Goal: Task Accomplishment & Management: Manage account settings

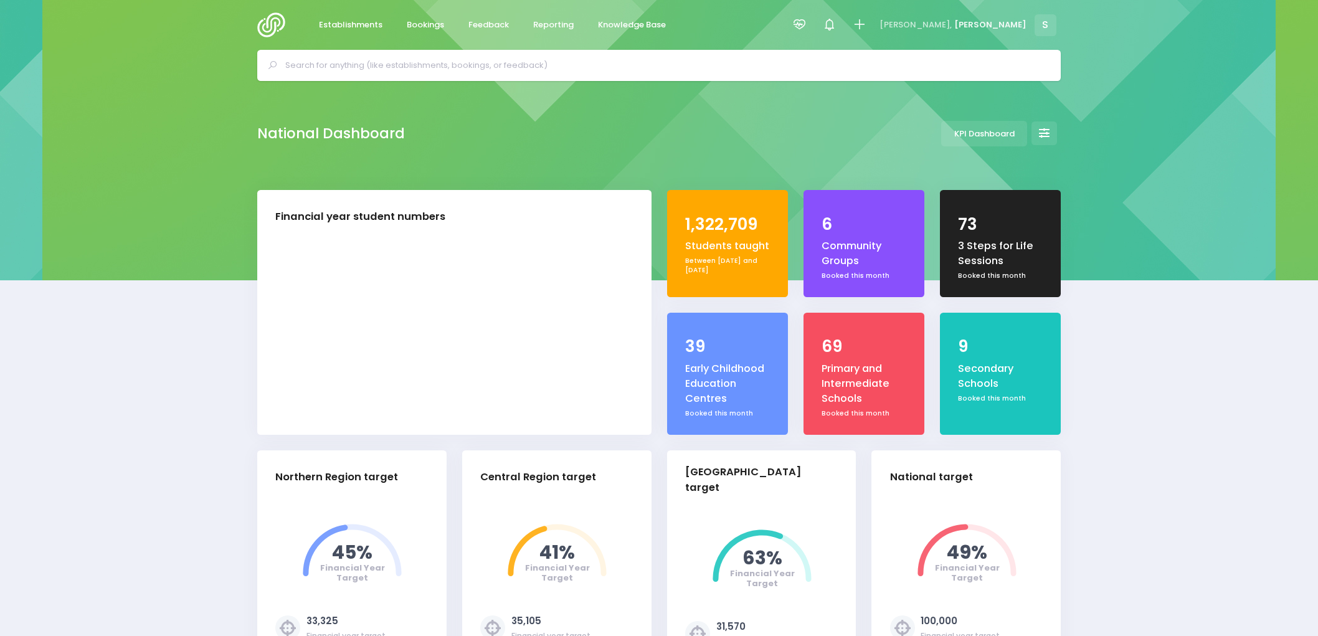
select select "5"
click at [486, 27] on span "Feedback" at bounding box center [488, 25] width 40 height 12
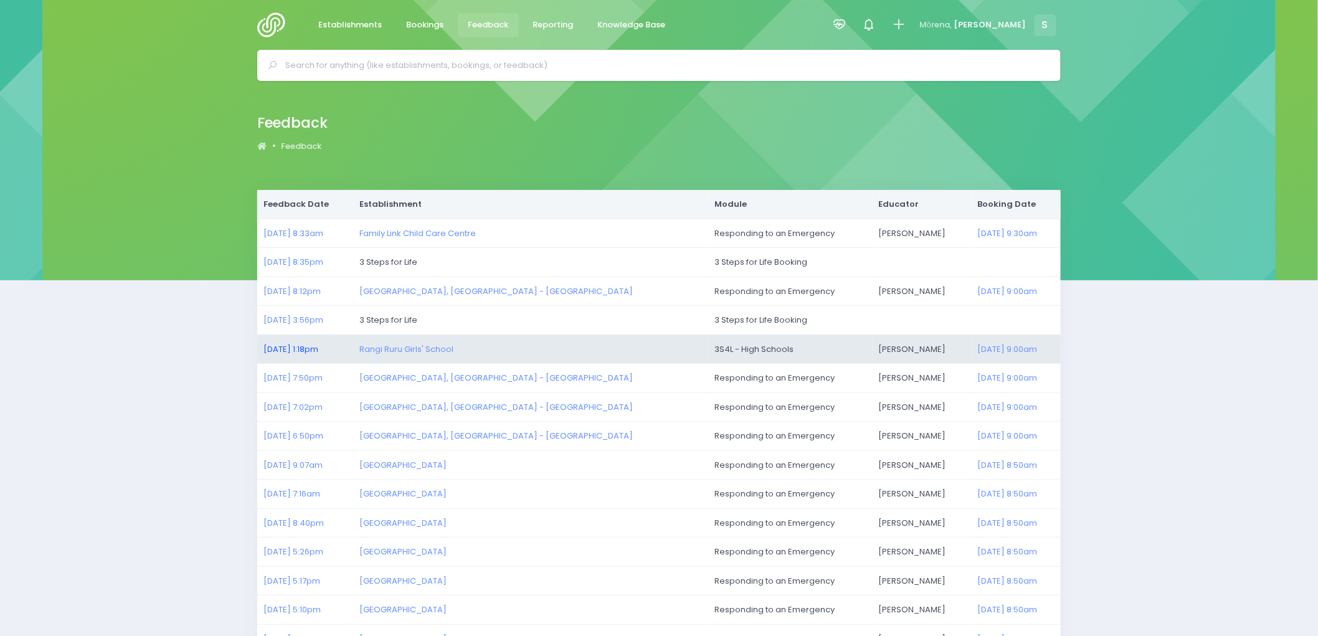
click at [300, 344] on link "[DATE] 1:18pm" at bounding box center [290, 349] width 55 height 12
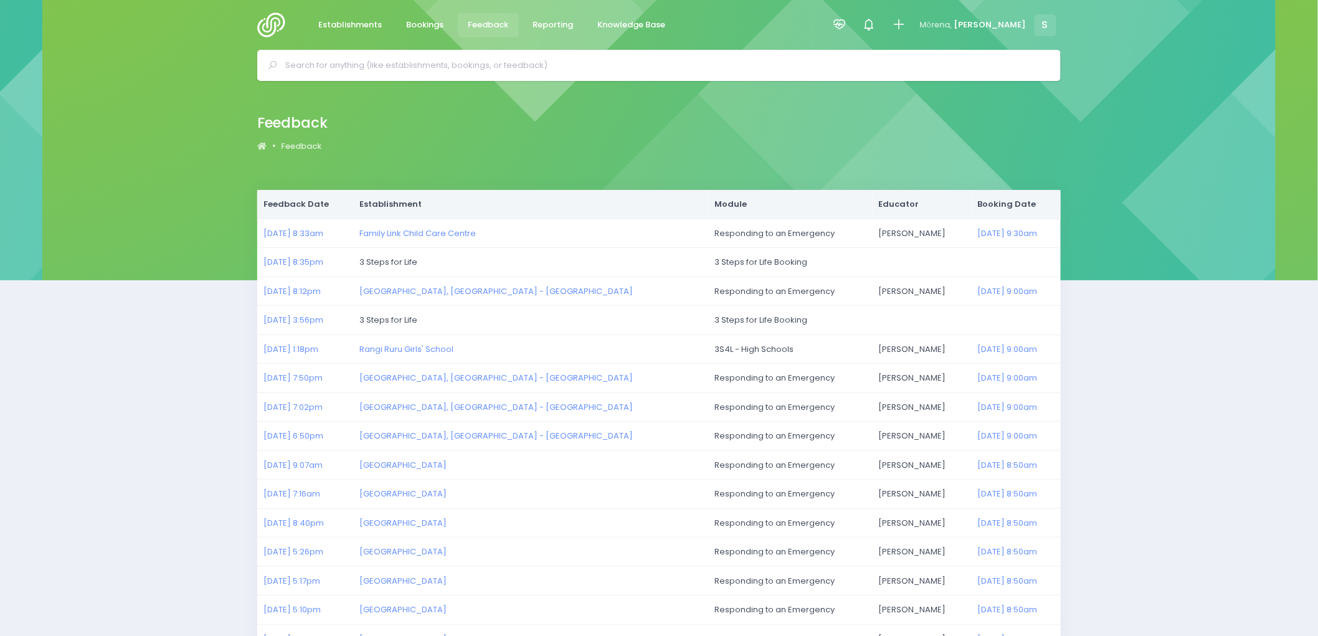
click at [278, 25] on img at bounding box center [274, 24] width 35 height 25
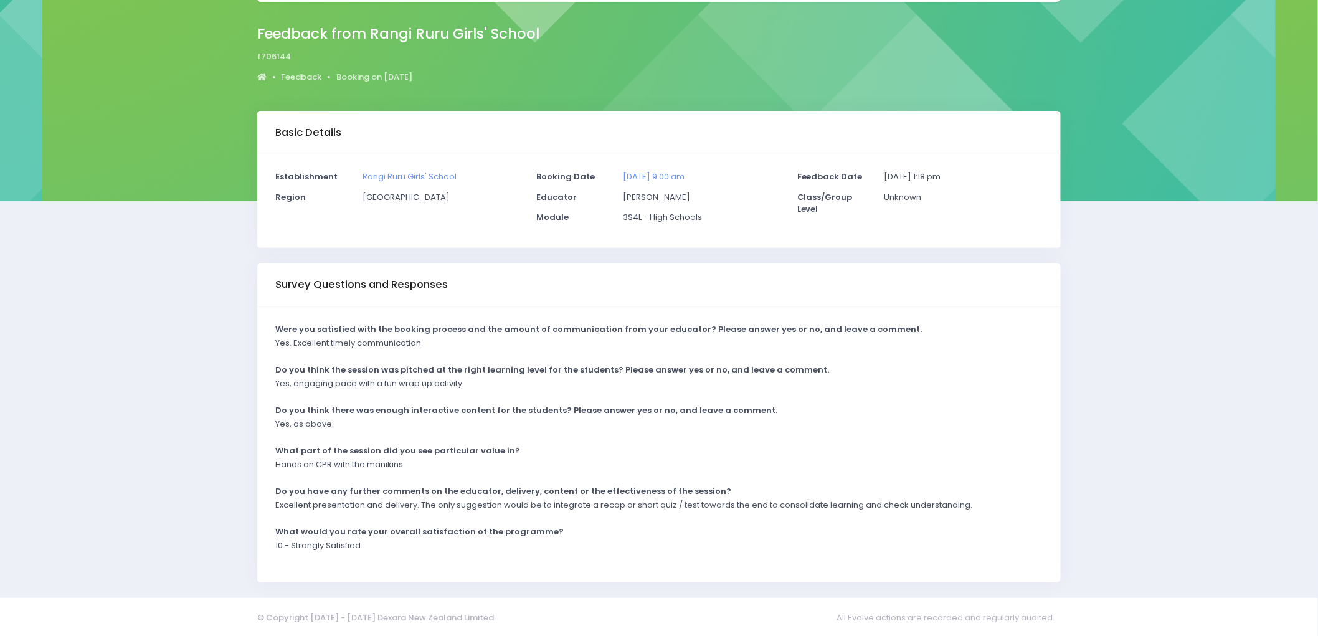
scroll to position [81, 0]
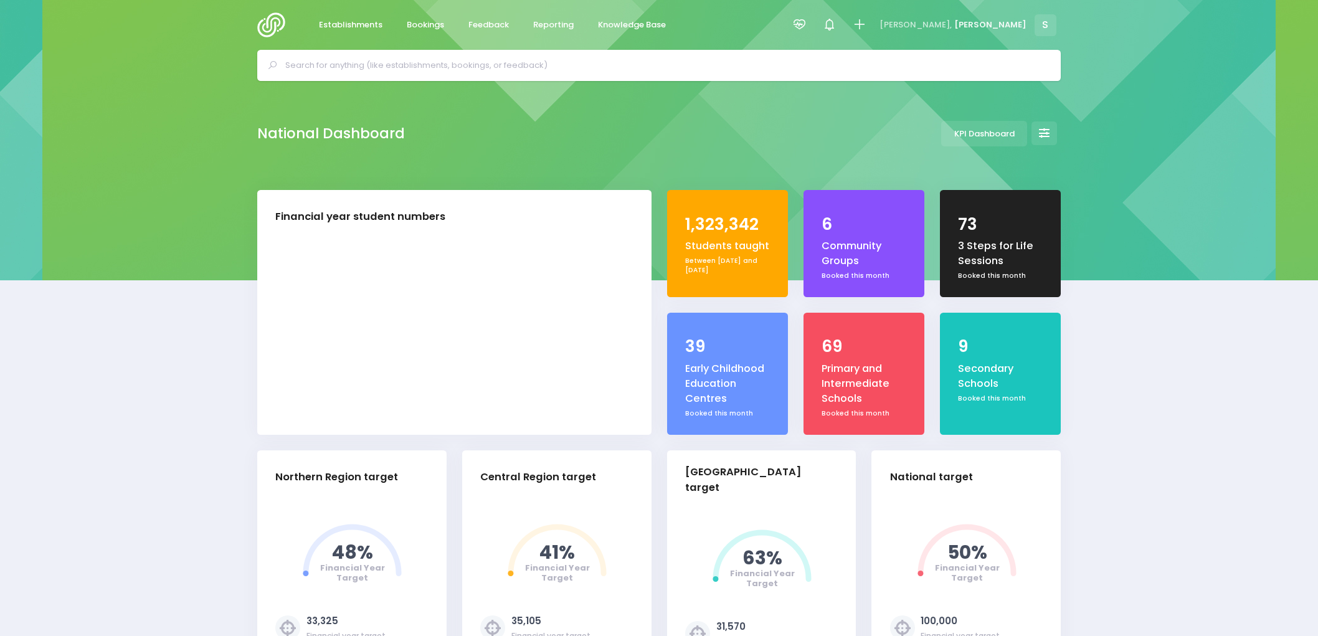
select select "5"
